Goal: Information Seeking & Learning: Learn about a topic

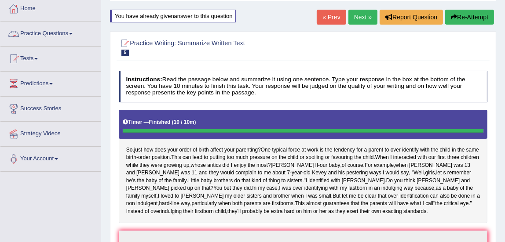
click at [31, 8] on link "Home" at bounding box center [50, 7] width 100 height 22
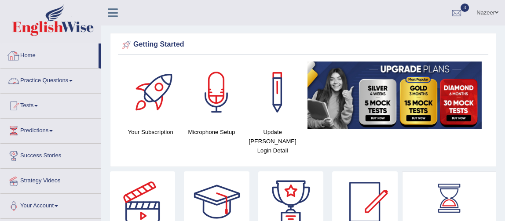
click at [39, 77] on link "Practice Questions" at bounding box center [50, 80] width 100 height 22
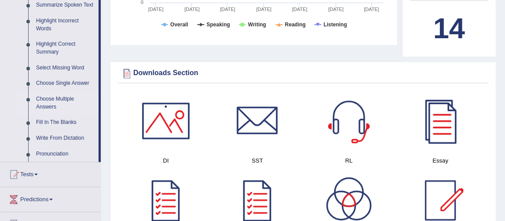
scroll to position [400, 0]
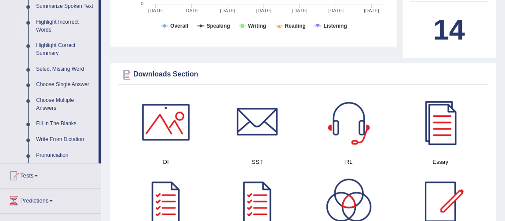
click at [66, 19] on link "Highlight Incorrect Words" at bounding box center [65, 26] width 66 height 23
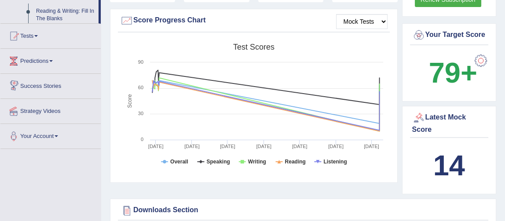
scroll to position [352, 0]
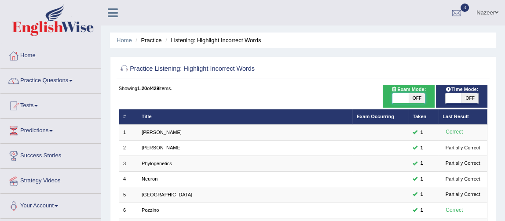
click at [400, 99] on span at bounding box center [400, 98] width 16 height 11
checkbox input "true"
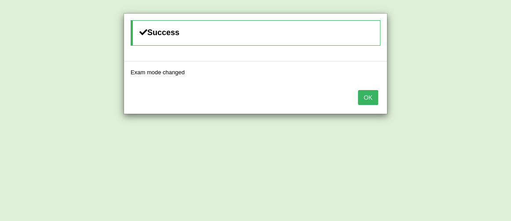
click at [370, 96] on button "OK" at bounding box center [368, 97] width 20 height 15
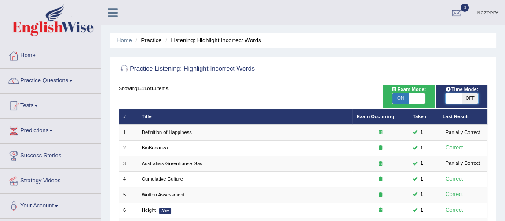
click at [452, 97] on span at bounding box center [453, 98] width 16 height 11
checkbox input "true"
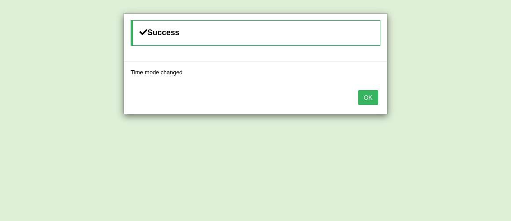
click at [366, 96] on button "OK" at bounding box center [368, 97] width 20 height 15
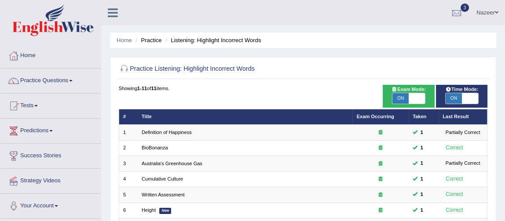
click at [401, 98] on span "ON" at bounding box center [400, 98] width 16 height 11
checkbox input "false"
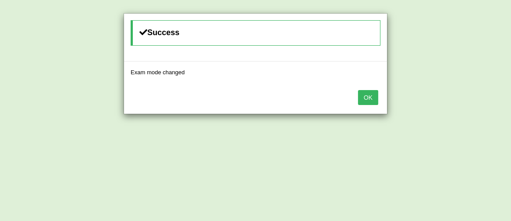
click at [371, 95] on button "OK" at bounding box center [368, 97] width 20 height 15
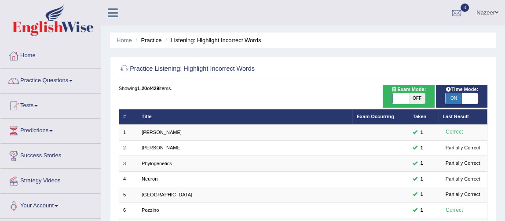
click at [453, 98] on span "ON" at bounding box center [453, 98] width 16 height 11
checkbox input "false"
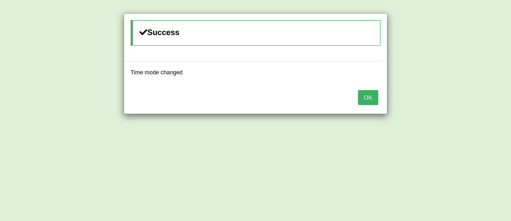
click at [372, 96] on button "OK" at bounding box center [368, 97] width 20 height 15
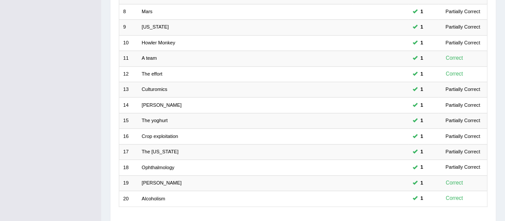
scroll to position [282, 0]
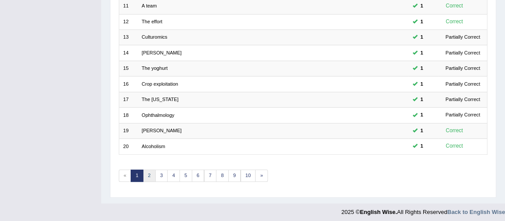
click at [149, 171] on link "2" at bounding box center [149, 176] width 13 height 12
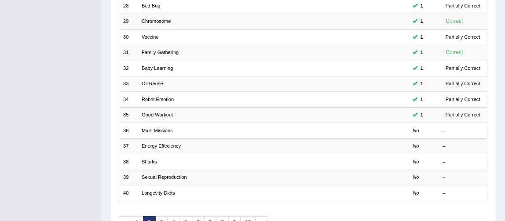
scroll to position [282, 0]
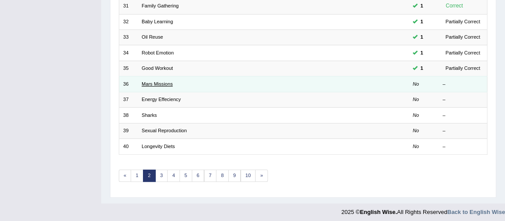
click at [149, 81] on link "Mars Missions" at bounding box center [157, 83] width 31 height 5
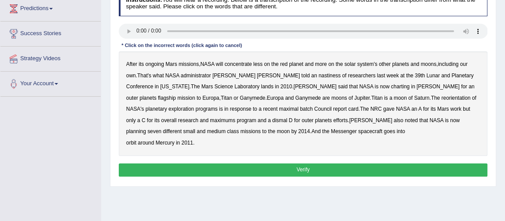
click at [133, 63] on b "After" at bounding box center [131, 64] width 11 height 6
click at [318, 77] on b "nastiness" at bounding box center [329, 76] width 22 height 6
click at [391, 88] on b "charting" at bounding box center [400, 87] width 18 height 6
click at [279, 109] on b "maximal" at bounding box center [288, 109] width 19 height 6
click at [300, 110] on b "batch" at bounding box center [306, 109] width 13 height 6
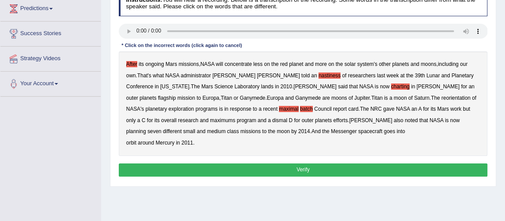
click at [235, 117] on b "maximums" at bounding box center [222, 120] width 25 height 6
click at [279, 168] on button "Verify" at bounding box center [303, 170] width 369 height 13
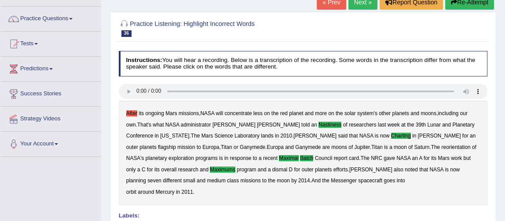
scroll to position [5, 0]
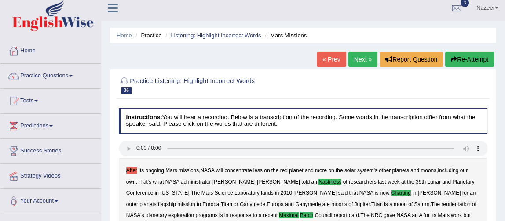
click at [47, 74] on link "Practice Questions" at bounding box center [50, 75] width 100 height 22
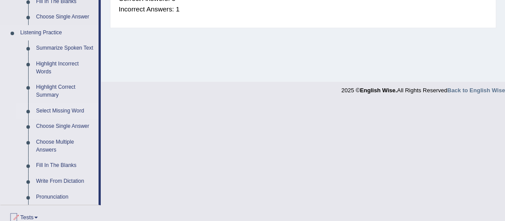
click at [62, 110] on link "Select Missing Word" at bounding box center [65, 111] width 66 height 16
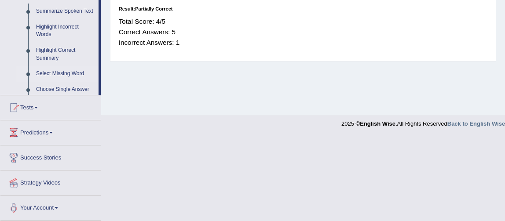
scroll to position [210, 0]
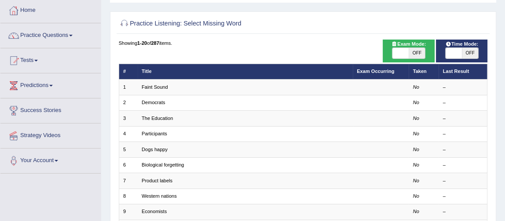
checkbox input "true"
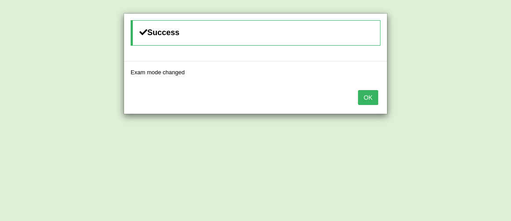
click at [376, 102] on button "OK" at bounding box center [368, 97] width 20 height 15
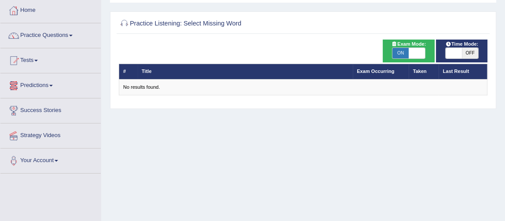
click at [400, 53] on span "ON" at bounding box center [400, 53] width 16 height 11
checkbox input "false"
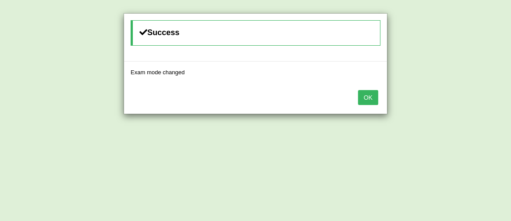
click at [371, 103] on button "OK" at bounding box center [368, 97] width 20 height 15
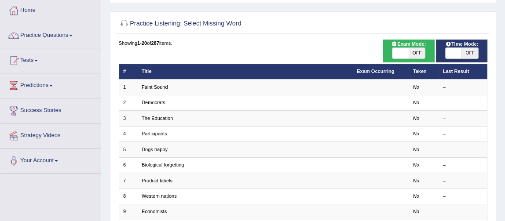
scroll to position [45, 0]
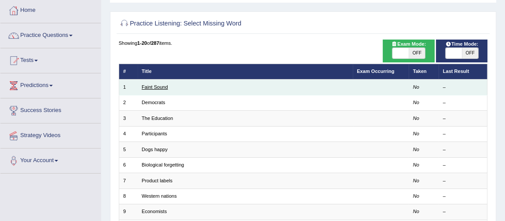
click at [154, 87] on link "Faint Sound" at bounding box center [155, 86] width 26 height 5
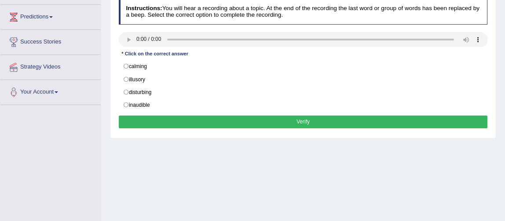
scroll to position [103, 0]
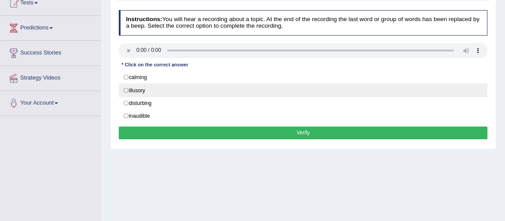
click at [126, 88] on label "illusory" at bounding box center [303, 90] width 369 height 13
radio input "true"
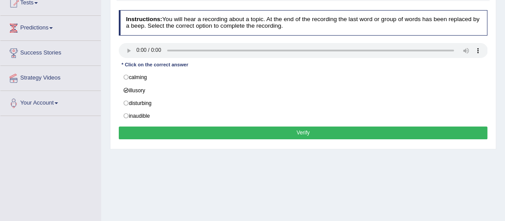
click at [204, 133] on button "Verify" at bounding box center [303, 133] width 369 height 13
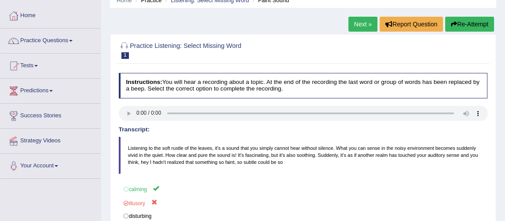
scroll to position [39, 0]
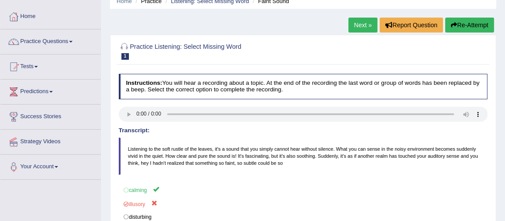
click at [359, 23] on link "Next »" at bounding box center [362, 25] width 29 height 15
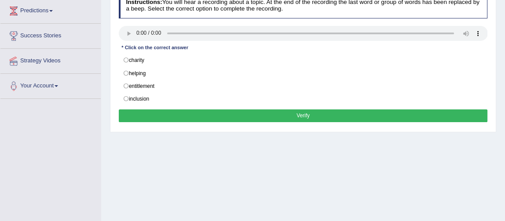
scroll to position [120, 0]
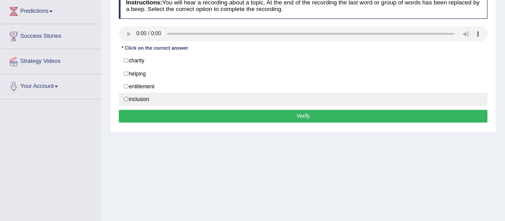
click at [126, 98] on label "inclusion" at bounding box center [303, 99] width 369 height 13
radio input "true"
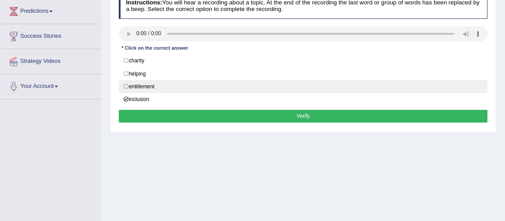
click at [127, 84] on label "entitlement" at bounding box center [303, 86] width 369 height 13
radio input "true"
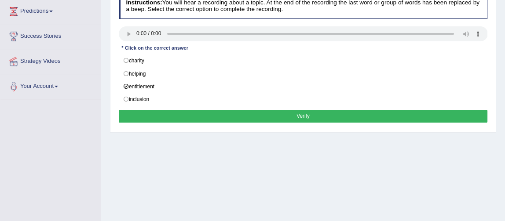
click at [167, 114] on button "Verify" at bounding box center [303, 116] width 369 height 13
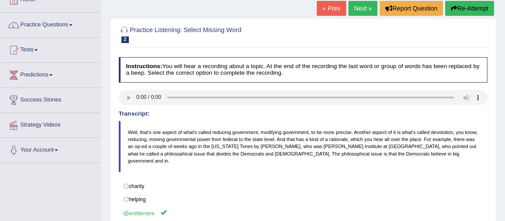
scroll to position [57, 0]
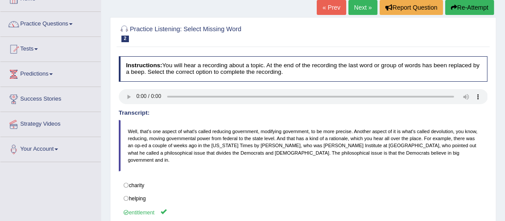
click at [363, 8] on link "Next »" at bounding box center [362, 7] width 29 height 15
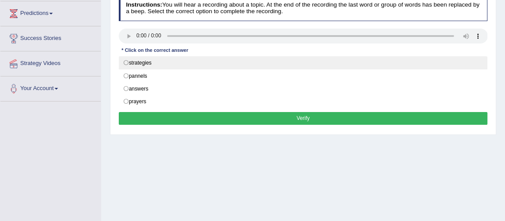
click at [126, 61] on label "strategies" at bounding box center [303, 62] width 369 height 13
radio input "true"
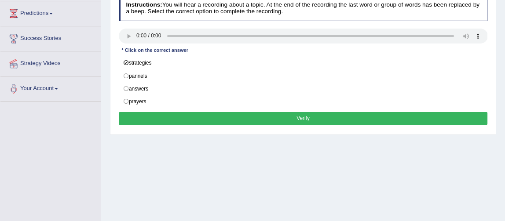
click at [191, 114] on button "Verify" at bounding box center [303, 118] width 369 height 13
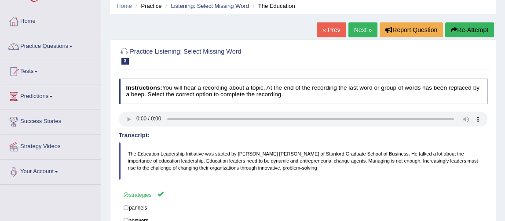
scroll to position [36, 0]
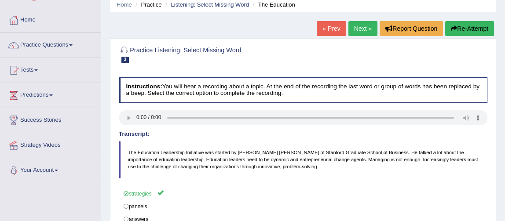
click at [54, 42] on link "Practice Questions" at bounding box center [50, 44] width 100 height 22
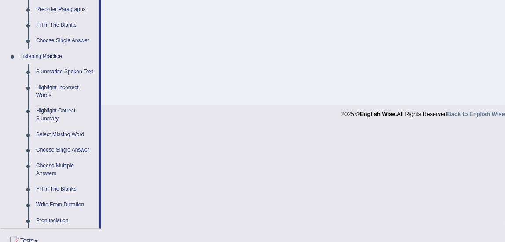
scroll to position [337, 0]
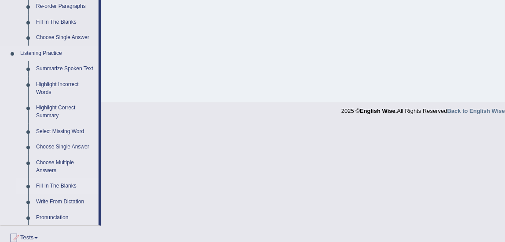
click at [62, 187] on link "Fill In The Blanks" at bounding box center [65, 187] width 66 height 16
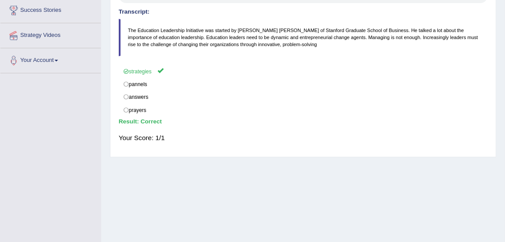
scroll to position [179, 0]
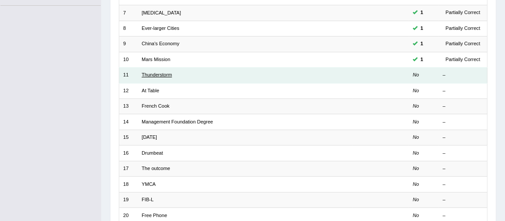
scroll to position [221, 0]
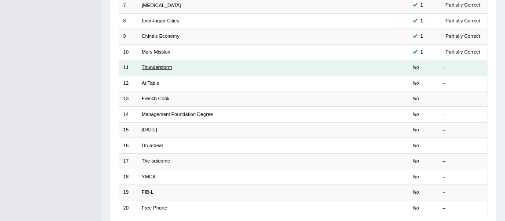
click at [156, 67] on link "Thunderstorm" at bounding box center [157, 67] width 30 height 5
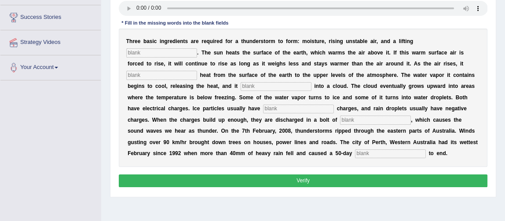
scroll to position [136, 0]
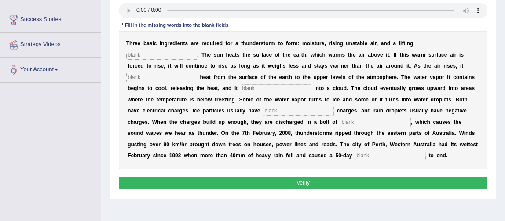
click at [135, 57] on input "text" at bounding box center [161, 55] width 71 height 9
click at [141, 55] on input "text" at bounding box center [161, 55] width 71 height 9
type input "mechanism"
type input "transfers"
type input "condenses"
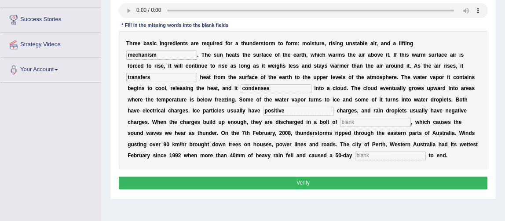
type input "positive"
type input "lightening"
type input "drought"
click at [171, 54] on input "mechanism" at bounding box center [161, 55] width 71 height 9
click at [177, 52] on input "mechanismk" at bounding box center [161, 55] width 71 height 9
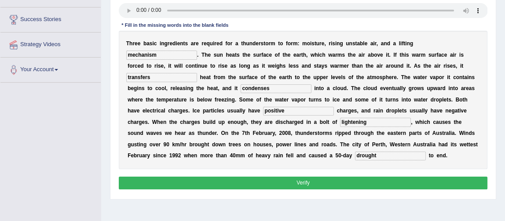
type input "mechanism"
click at [276, 88] on input "condenses" at bounding box center [276, 88] width 71 height 9
type input "condences"
click at [356, 122] on input "lightening" at bounding box center [375, 122] width 71 height 9
type input "lightning"
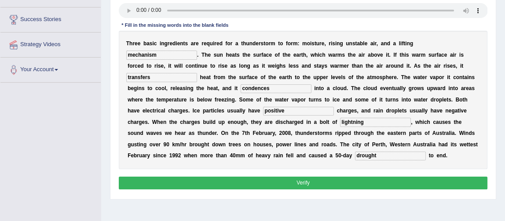
click at [294, 183] on button "Verify" at bounding box center [303, 183] width 369 height 13
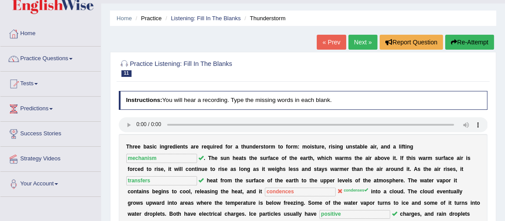
scroll to position [18, 0]
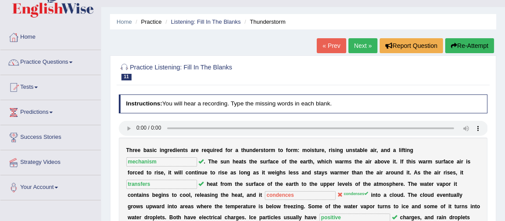
click at [51, 64] on link "Practice Questions" at bounding box center [50, 61] width 100 height 22
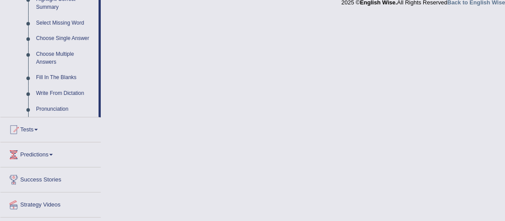
scroll to position [445, 0]
click at [57, 91] on link "Write From Dictation" at bounding box center [65, 95] width 66 height 16
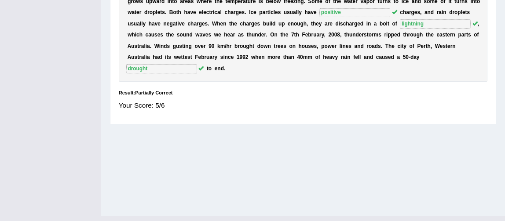
scroll to position [240, 0]
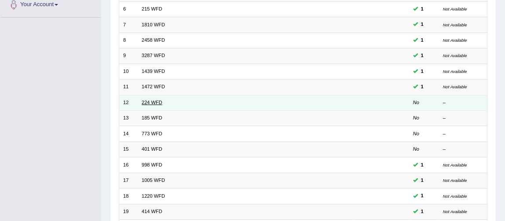
scroll to position [172, 0]
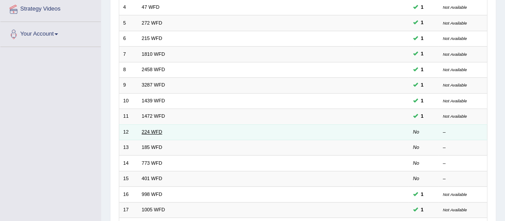
click at [151, 130] on link "224 WFD" at bounding box center [152, 131] width 21 height 5
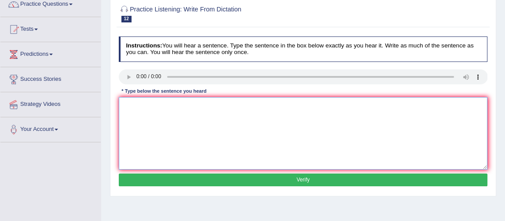
click at [153, 109] on textarea at bounding box center [303, 133] width 369 height 73
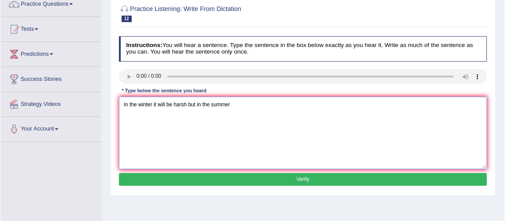
scroll to position [77, 0]
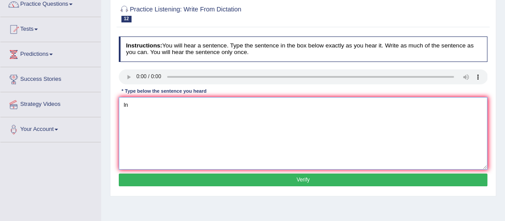
type textarea "I"
click at [144, 114] on textarea at bounding box center [303, 133] width 369 height 73
type textarea "I"
click at [140, 109] on textarea at bounding box center [303, 133] width 369 height 73
click at [175, 105] on textarea "In the winter it gets ger harsh" at bounding box center [303, 133] width 369 height 73
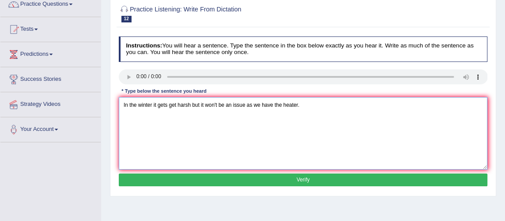
type textarea "In the winter it gets get harsh but it won't be an issue as we have the heater."
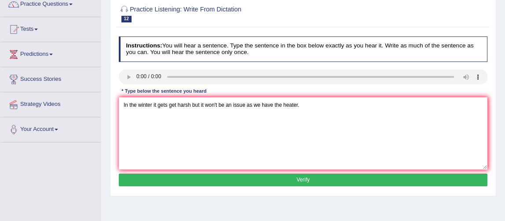
click at [211, 178] on button "Verify" at bounding box center [303, 180] width 369 height 13
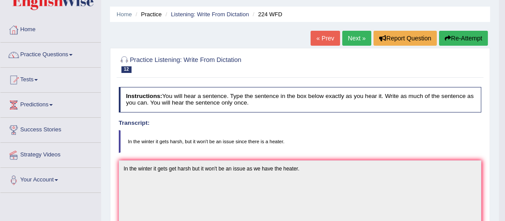
scroll to position [0, 0]
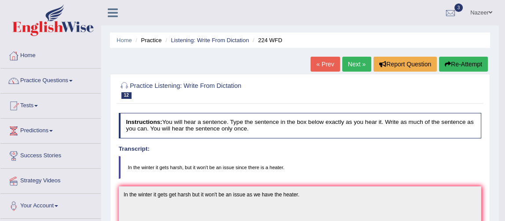
click at [355, 60] on link "Next »" at bounding box center [356, 64] width 29 height 15
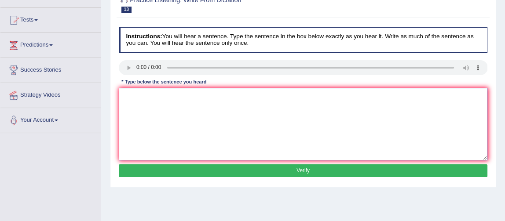
click at [144, 117] on textarea at bounding box center [303, 124] width 369 height 73
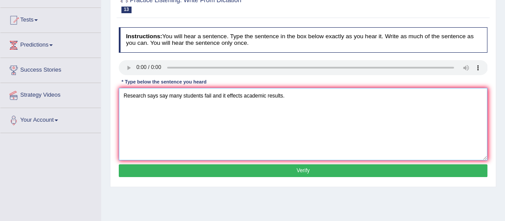
click at [184, 94] on textarea "Research says say many students fail and it effects academic results." at bounding box center [303, 124] width 369 height 73
type textarea "Research says say many students fail and it effects academic results."
click at [272, 172] on button "Verify" at bounding box center [303, 170] width 369 height 13
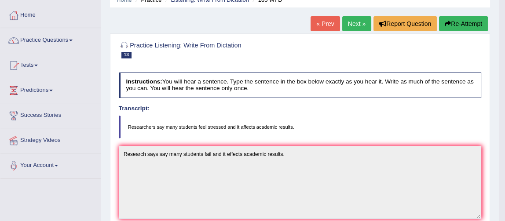
scroll to position [31, 0]
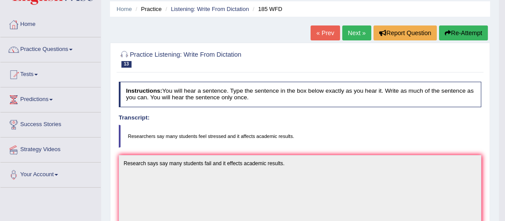
click at [469, 31] on button "Re-Attempt" at bounding box center [463, 33] width 49 height 15
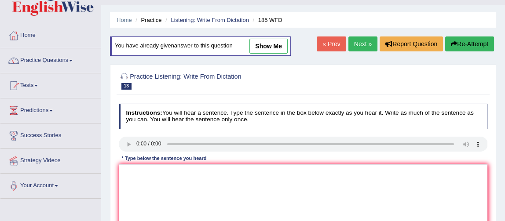
scroll to position [20, 0]
click at [56, 57] on link "Practice Questions" at bounding box center [50, 60] width 100 height 22
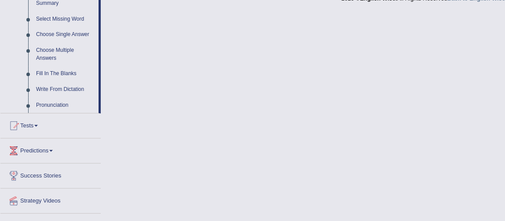
scroll to position [452, 0]
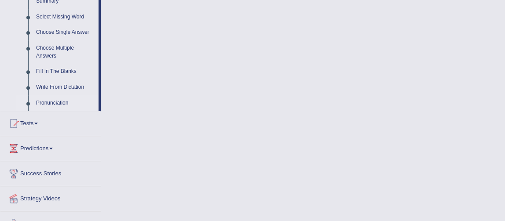
click at [51, 102] on link "Pronunciation" at bounding box center [65, 103] width 66 height 16
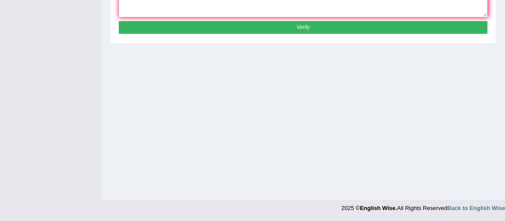
scroll to position [133, 0]
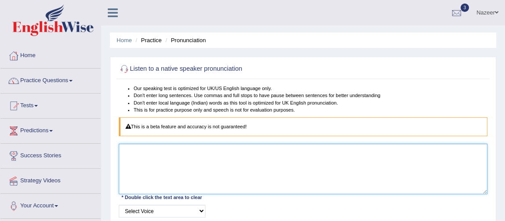
click at [189, 162] on textarea at bounding box center [303, 169] width 369 height 50
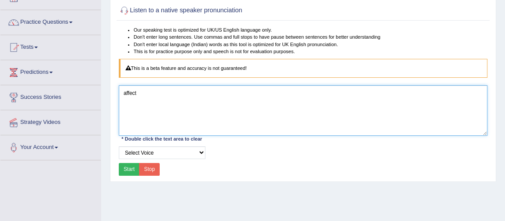
scroll to position [65, 0]
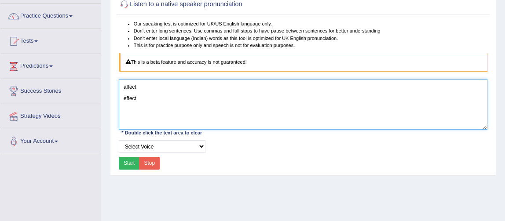
type textarea "affect effect"
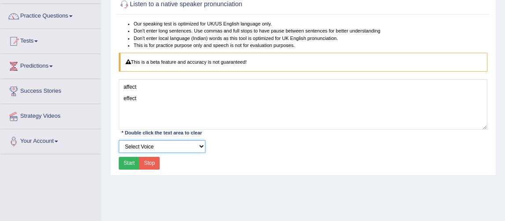
click at [136, 147] on select "Select Voice UK English Female UK English Male" at bounding box center [162, 146] width 87 height 13
click at [119, 140] on select "Select Voice UK English Female UK English Male" at bounding box center [162, 146] width 87 height 13
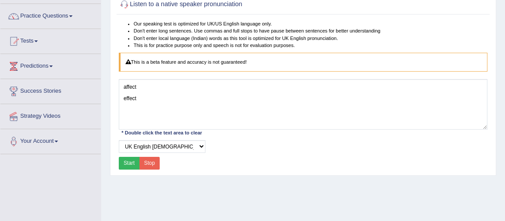
click at [129, 163] on button "Start" at bounding box center [129, 163] width 21 height 13
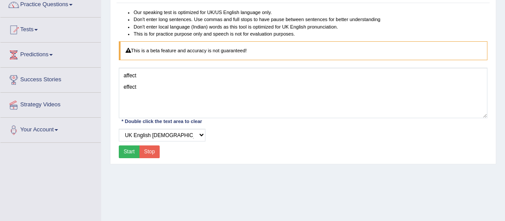
scroll to position [91, 0]
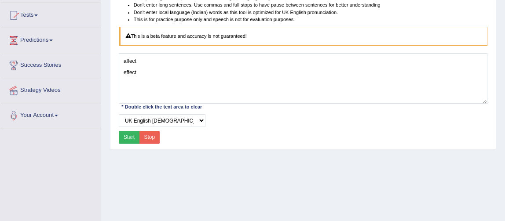
click at [129, 136] on button "Start" at bounding box center [129, 137] width 21 height 13
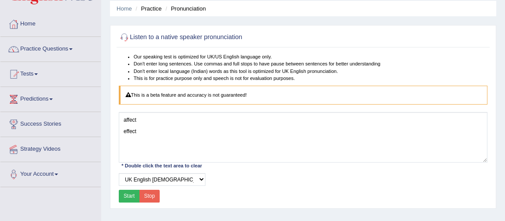
click at [129, 195] on button "Start" at bounding box center [129, 196] width 21 height 13
click at [158, 179] on select "Select Voice UK English Female UK English Male" at bounding box center [162, 179] width 87 height 13
select select "2"
click at [119, 173] on select "Select Voice UK English Female UK English Male" at bounding box center [162, 179] width 87 height 13
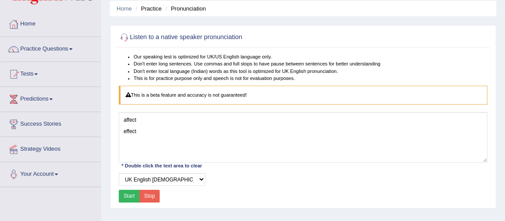
click at [130, 193] on button "Start" at bounding box center [129, 196] width 21 height 13
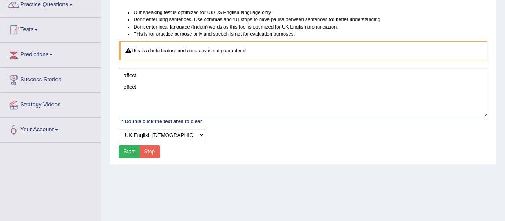
scroll to position [72, 0]
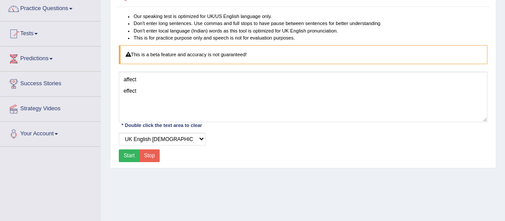
click at [130, 155] on button "Start" at bounding box center [129, 155] width 21 height 13
click at [127, 154] on button "Start" at bounding box center [129, 155] width 21 height 13
click at [43, 9] on link "Practice Questions" at bounding box center [50, 7] width 100 height 22
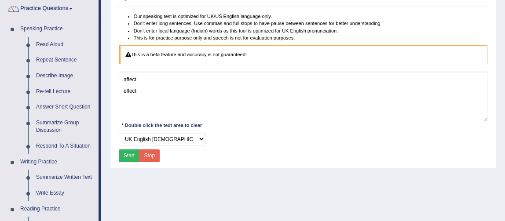
click at [51, 166] on link "Writing Practice" at bounding box center [57, 162] width 82 height 16
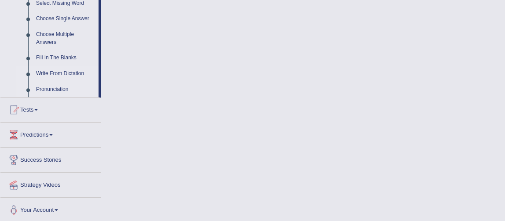
click at [65, 73] on link "Write From Dictation" at bounding box center [65, 74] width 66 height 16
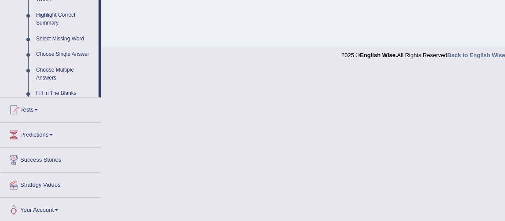
scroll to position [240, 0]
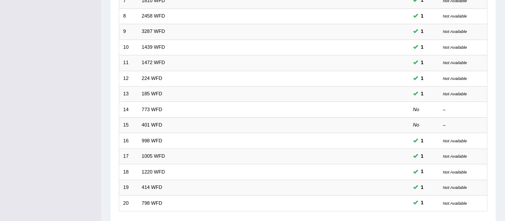
scroll to position [238, 0]
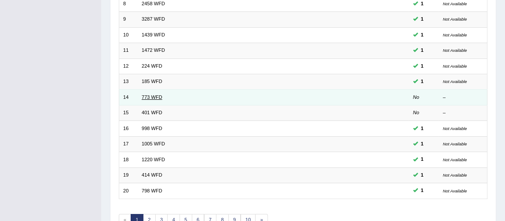
click at [155, 95] on link "773 WFD" at bounding box center [152, 97] width 21 height 5
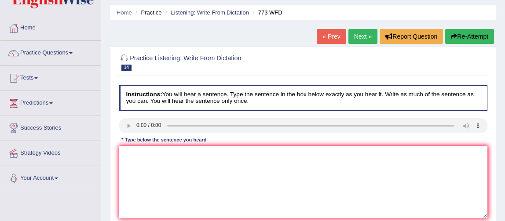
scroll to position [27, 0]
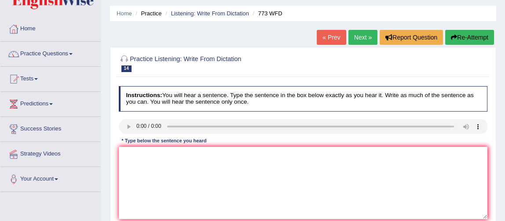
click at [330, 41] on link "« Prev" at bounding box center [331, 37] width 29 height 15
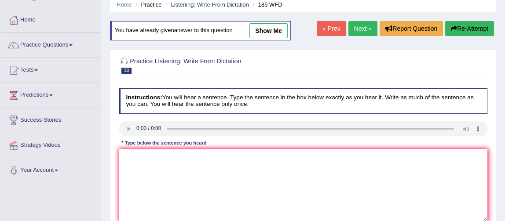
scroll to position [26, 0]
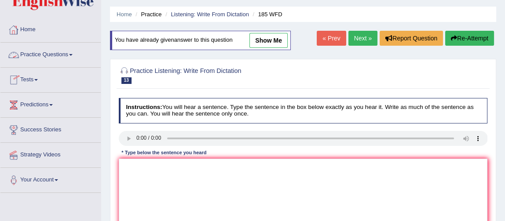
click at [26, 27] on link "Home" at bounding box center [50, 29] width 100 height 22
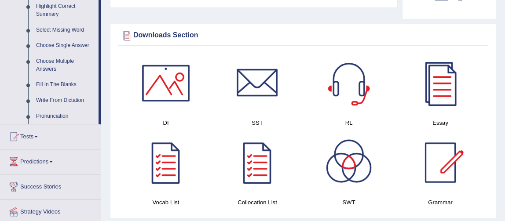
scroll to position [440, 0]
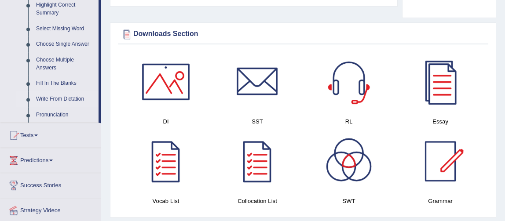
click at [61, 99] on link "Write From Dictation" at bounding box center [65, 99] width 66 height 16
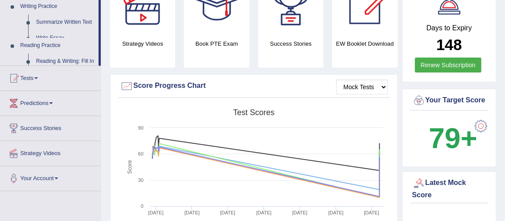
scroll to position [297, 0]
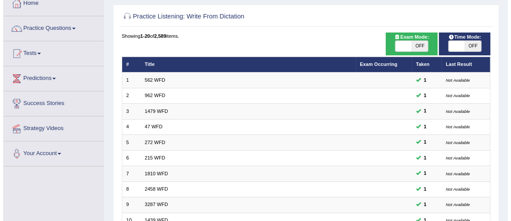
scroll to position [52, 0]
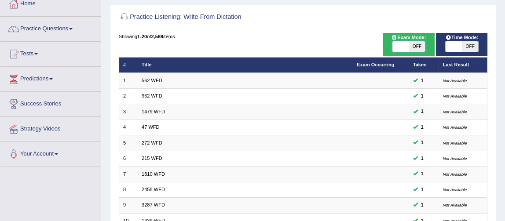
checkbox input "true"
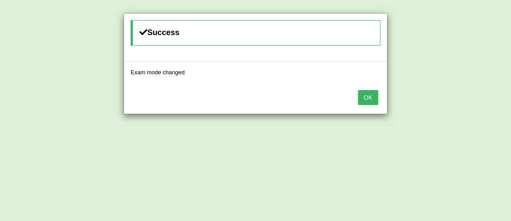
click at [363, 97] on button "OK" at bounding box center [368, 97] width 20 height 15
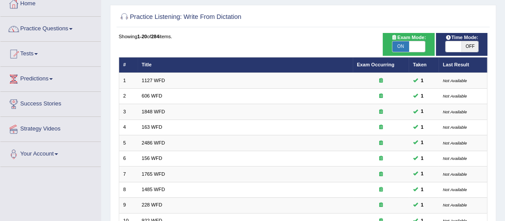
checkbox input "true"
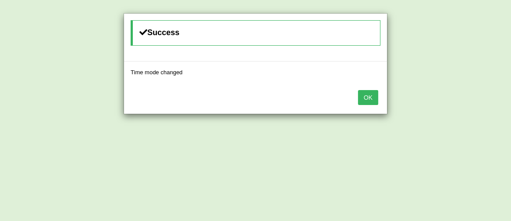
click at [370, 96] on button "OK" at bounding box center [368, 97] width 20 height 15
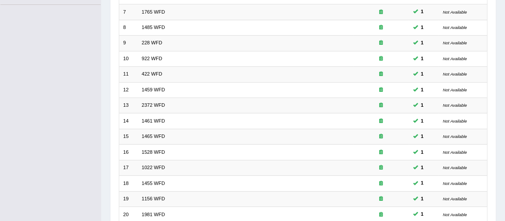
scroll to position [282, 0]
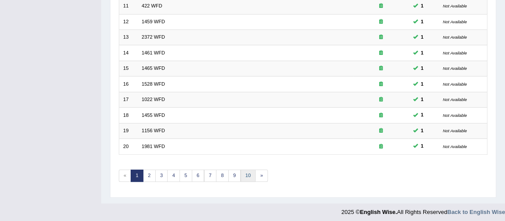
click at [242, 173] on link "10" at bounding box center [248, 176] width 15 height 12
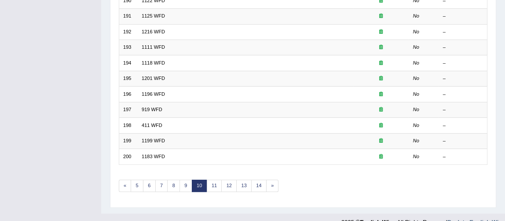
scroll to position [255, 0]
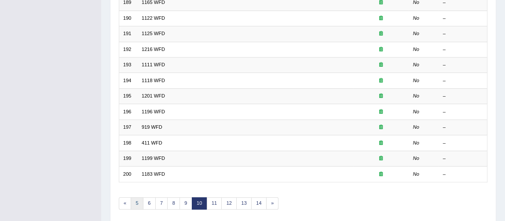
click at [136, 200] on link "5" at bounding box center [137, 203] width 13 height 12
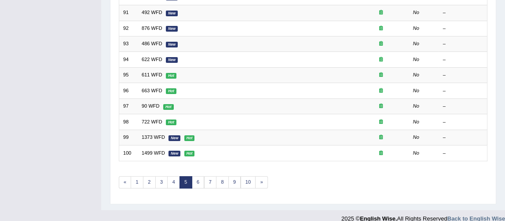
scroll to position [282, 0]
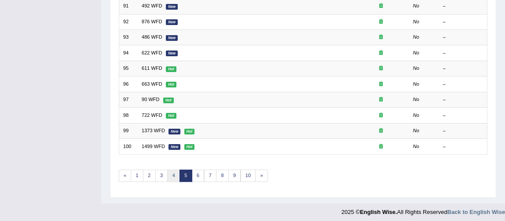
click at [171, 171] on link "4" at bounding box center [173, 176] width 13 height 12
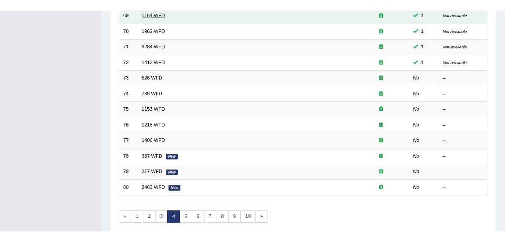
scroll to position [252, 0]
